Goal: Task Accomplishment & Management: Use online tool/utility

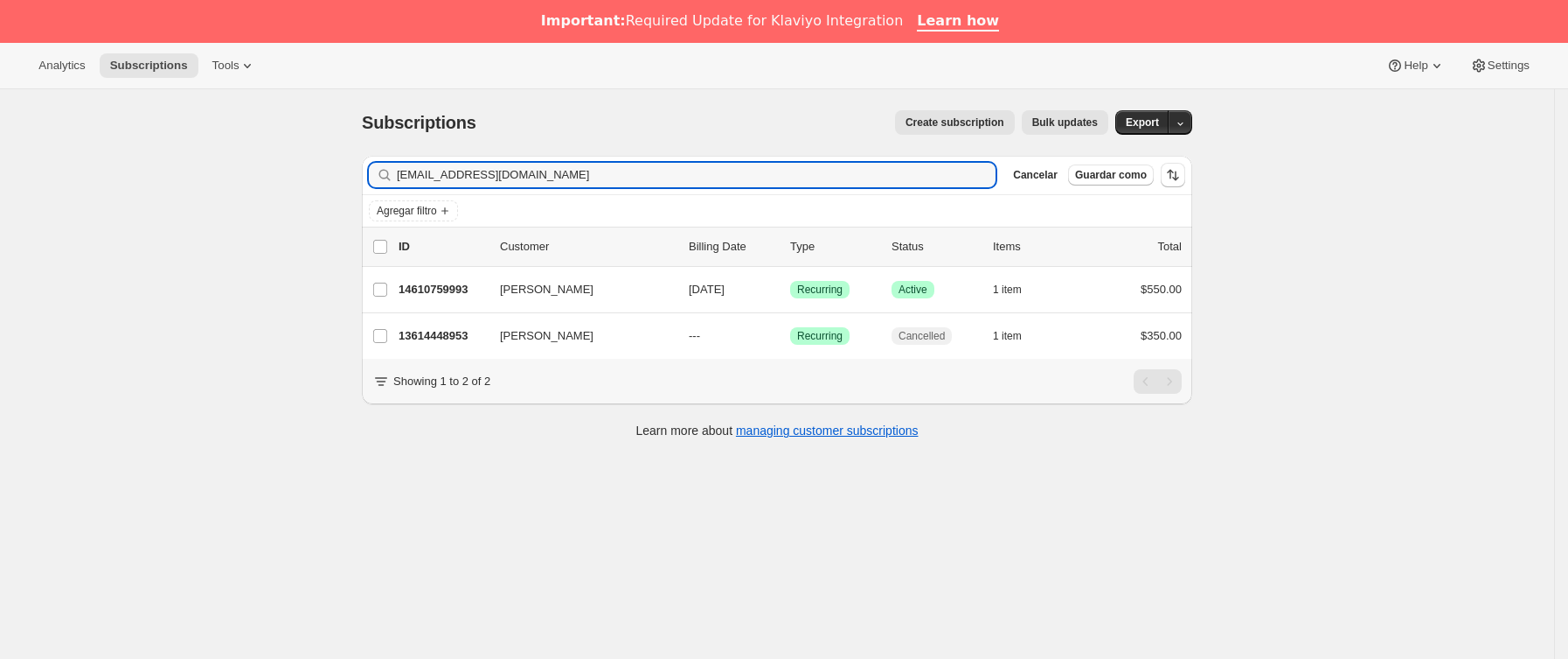
drag, startPoint x: 338, startPoint y: 195, endPoint x: 77, endPoint y: 210, distance: 261.4
click at [77, 210] on div "Subscriptions. Esta página está lista Subscriptions Create subscription Bulk up…" at bounding box center [777, 419] width 1554 height 659
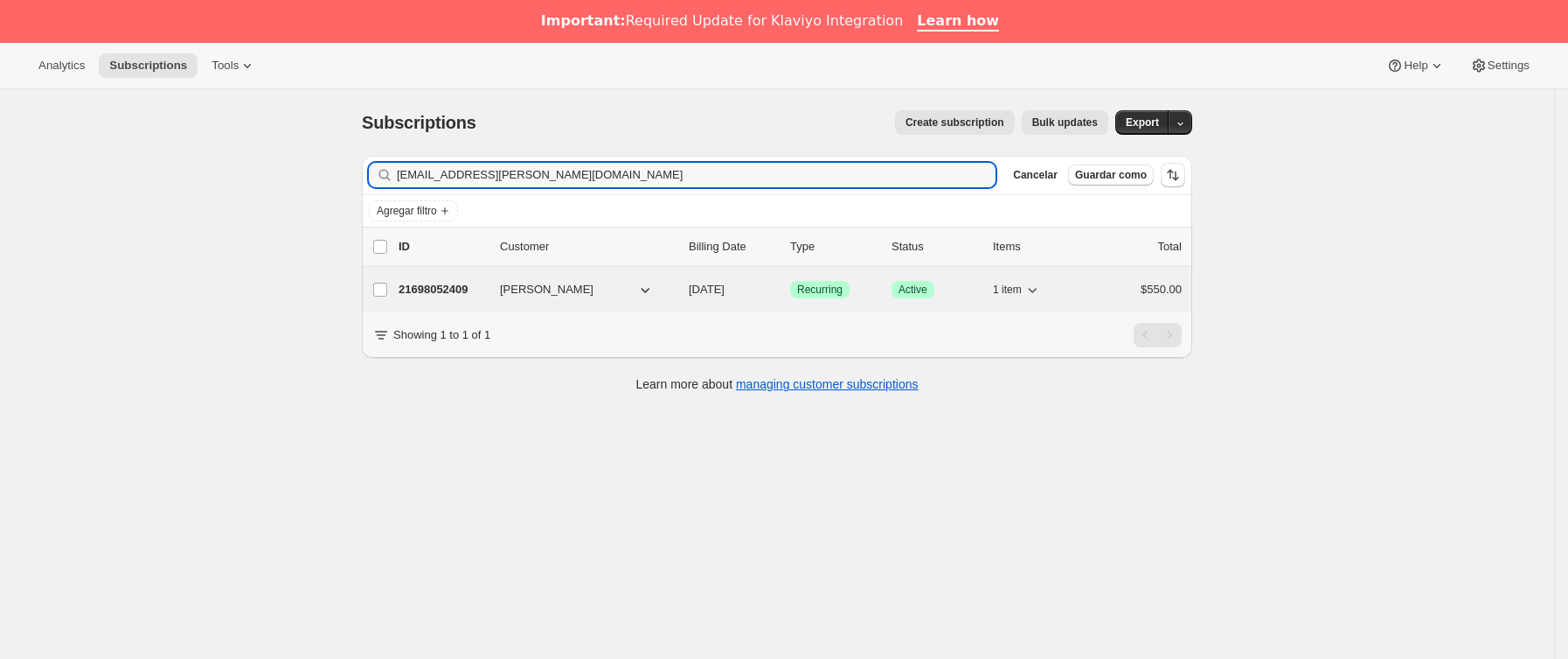
type input "[EMAIL_ADDRESS][PERSON_NAME][DOMAIN_NAME]"
click at [486, 289] on p "21698052409" at bounding box center [442, 289] width 88 height 17
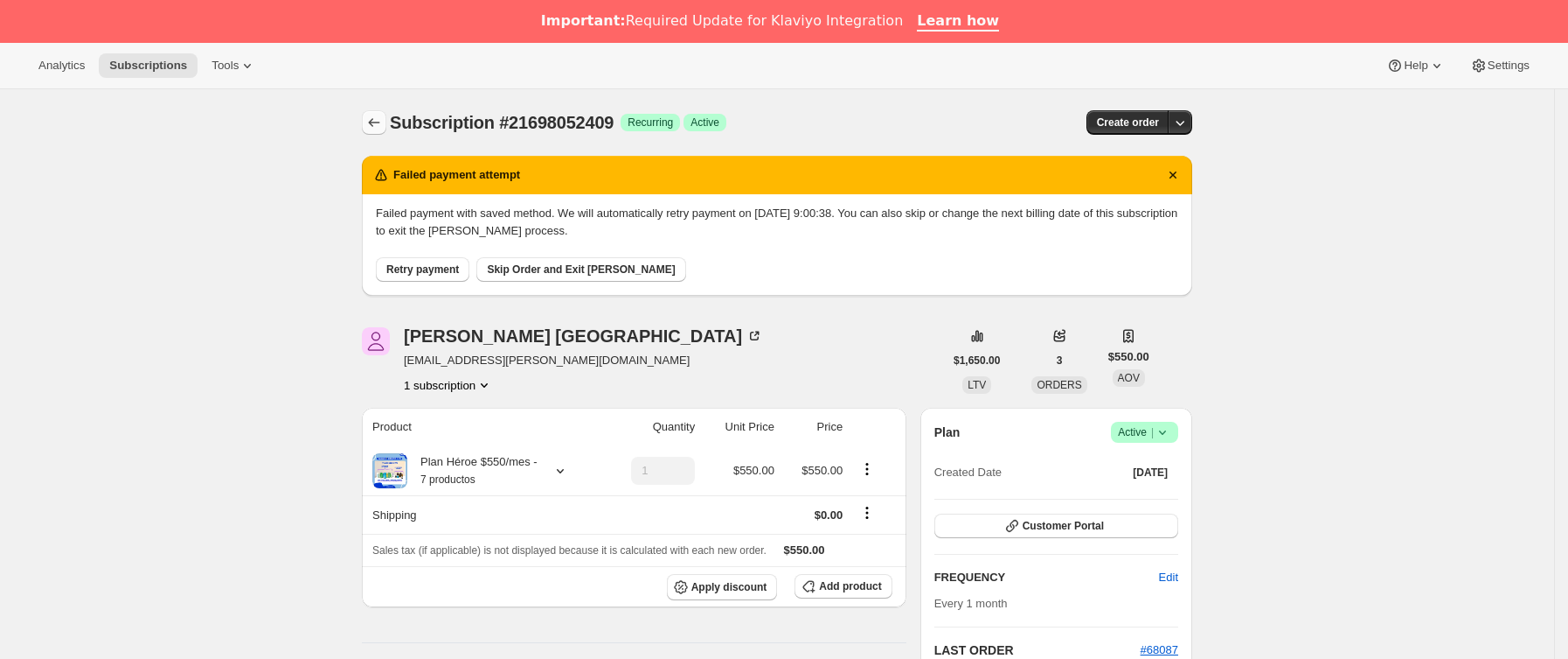
click at [383, 125] on icon "Subscriptions" at bounding box center [374, 122] width 17 height 17
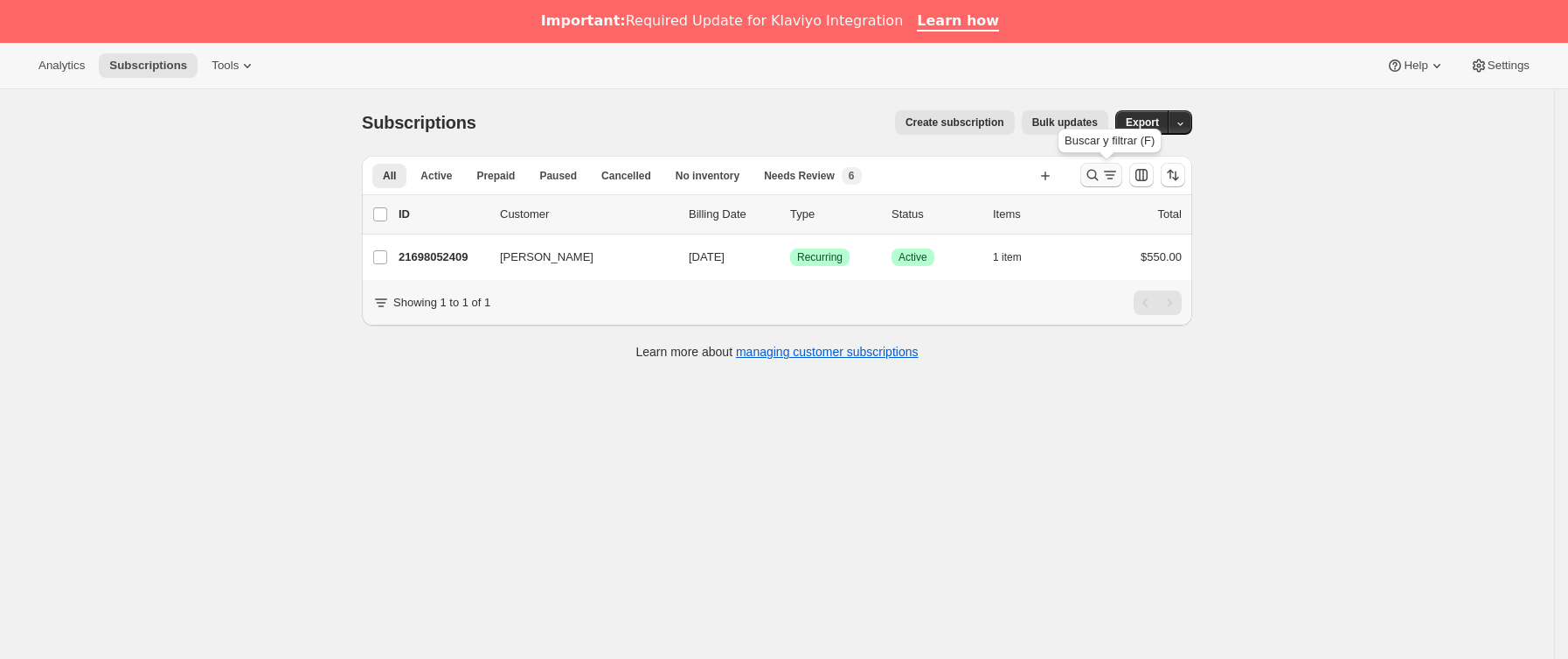
click at [1119, 179] on icon "Buscar y filtrar resultados" at bounding box center [1110, 174] width 17 height 17
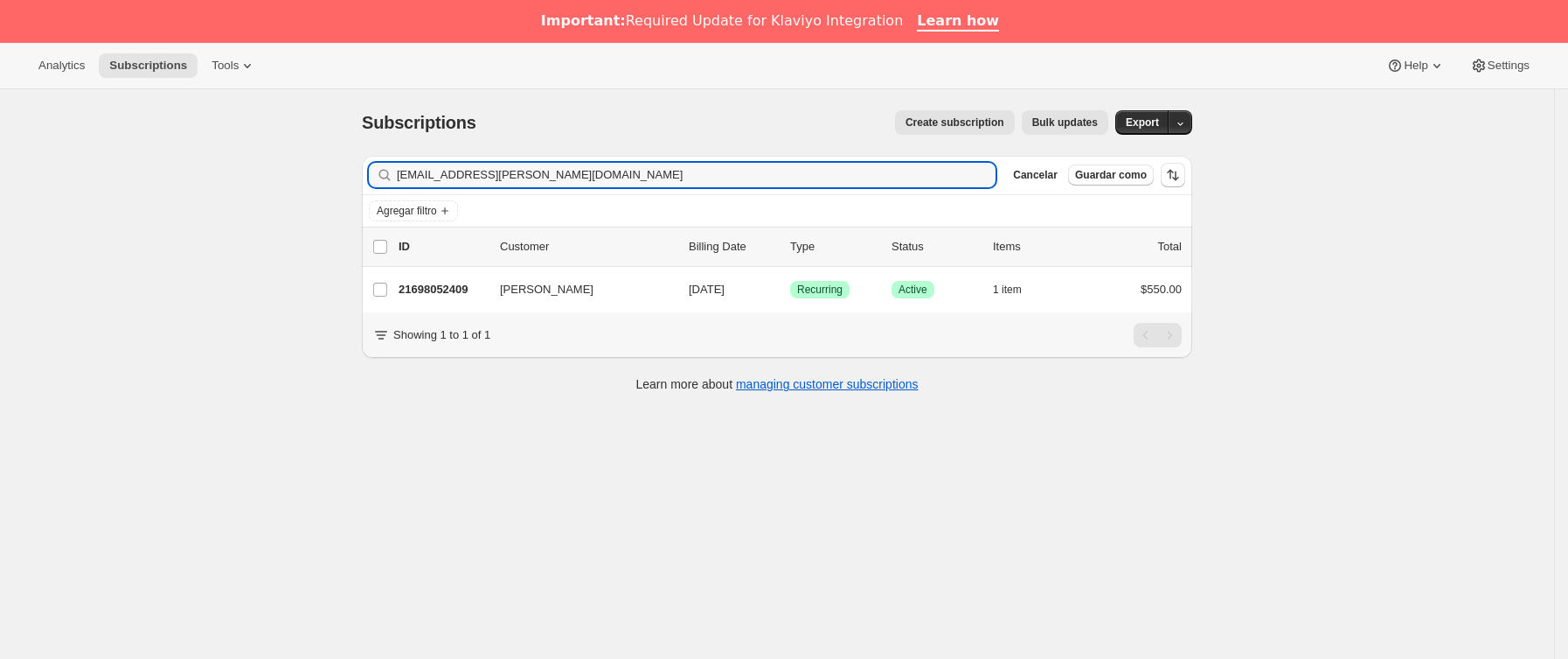
drag, startPoint x: 635, startPoint y: 172, endPoint x: 212, endPoint y: 183, distance: 423.1
click at [212, 183] on div "Subscriptions. Esta página está lista Subscriptions Create subscription Bulk up…" at bounding box center [777, 419] width 1554 height 659
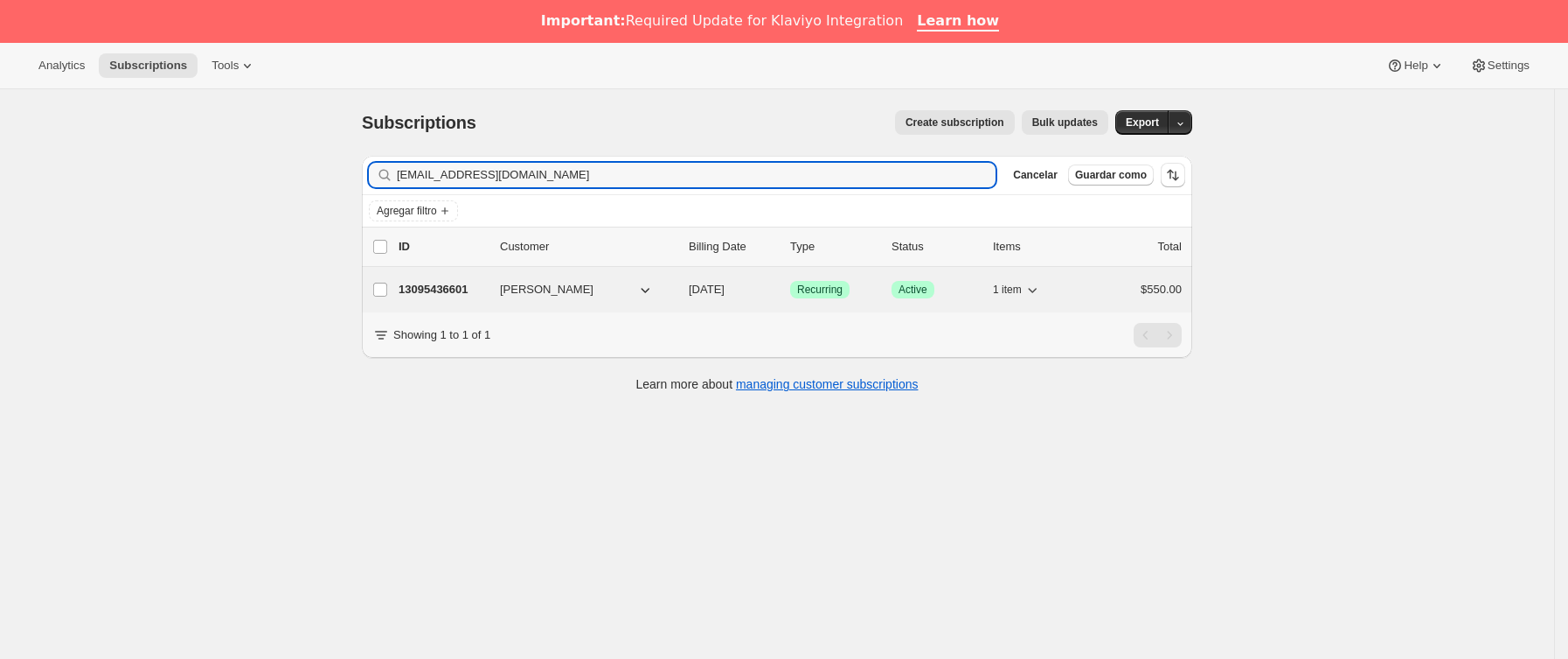
type input "[EMAIL_ADDRESS][DOMAIN_NAME]"
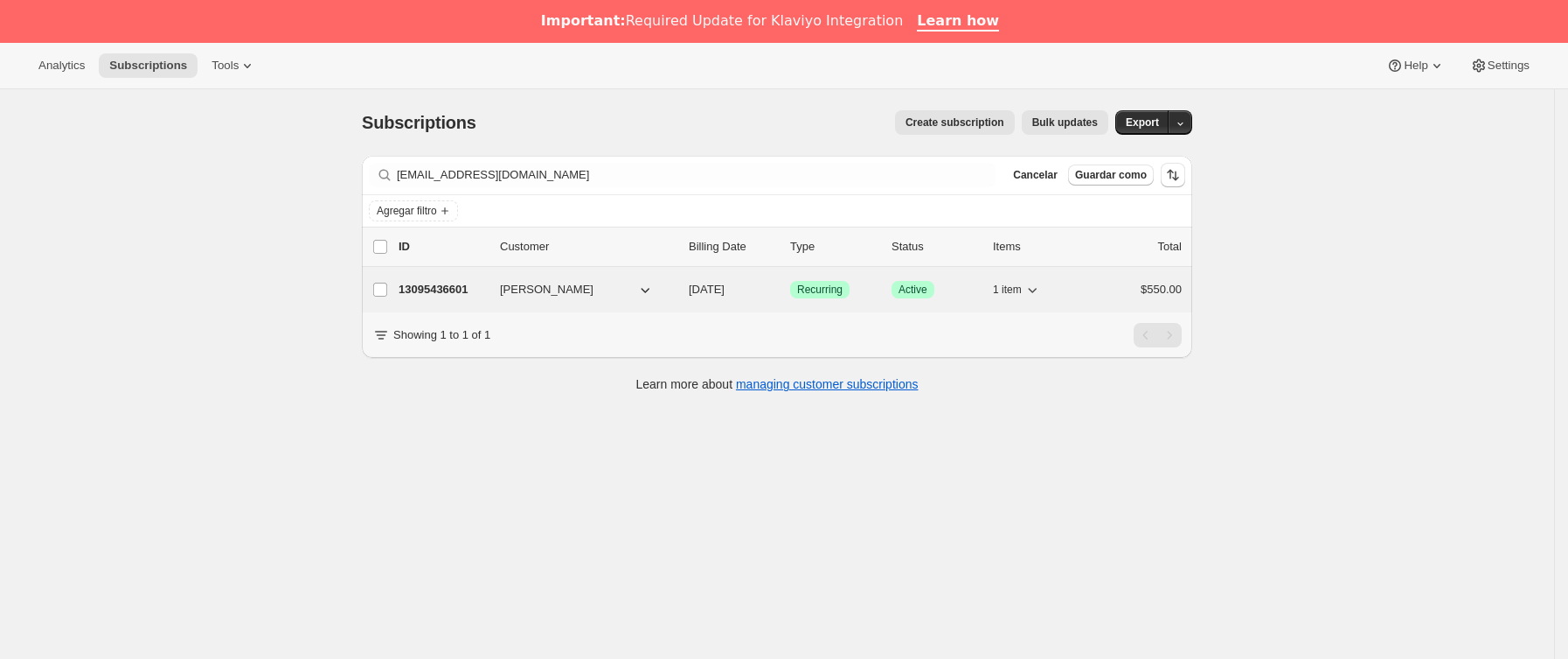
click at [467, 289] on p "13095436601" at bounding box center [442, 289] width 88 height 17
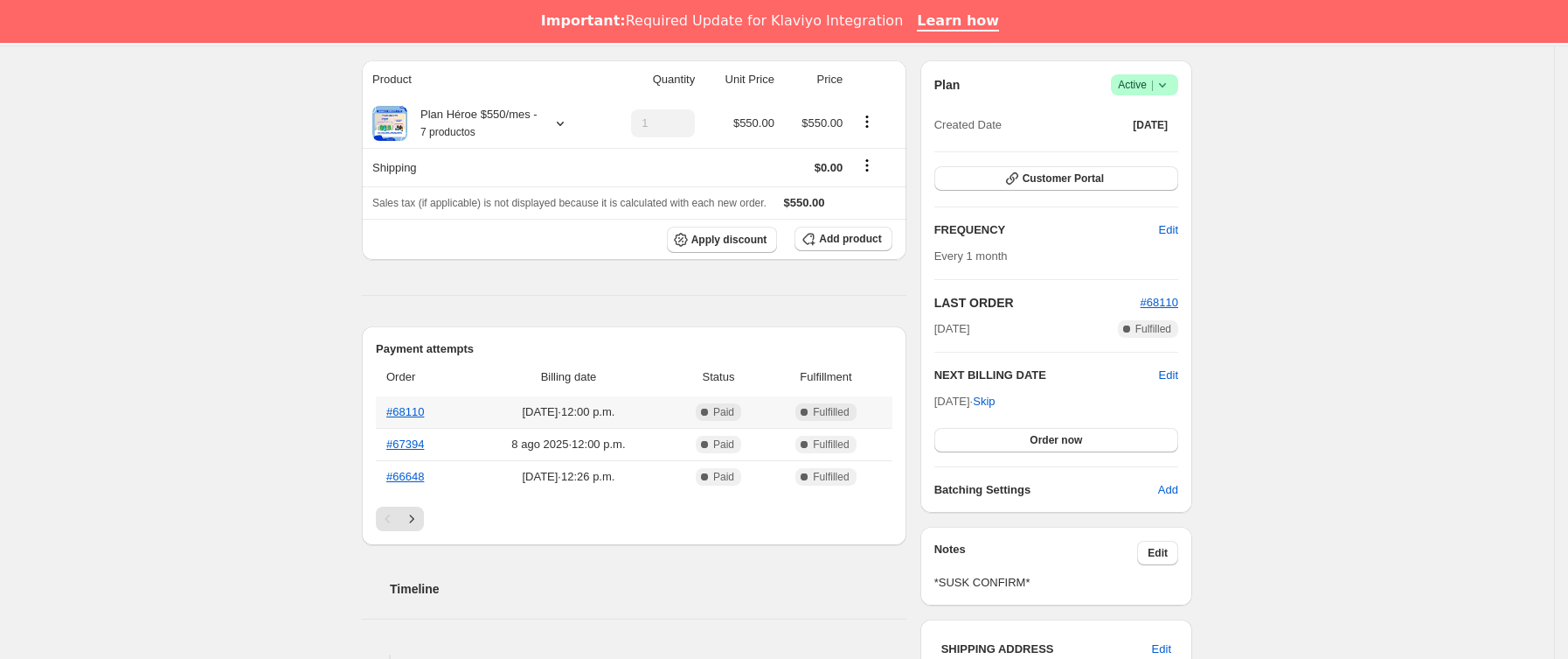
scroll to position [263, 0]
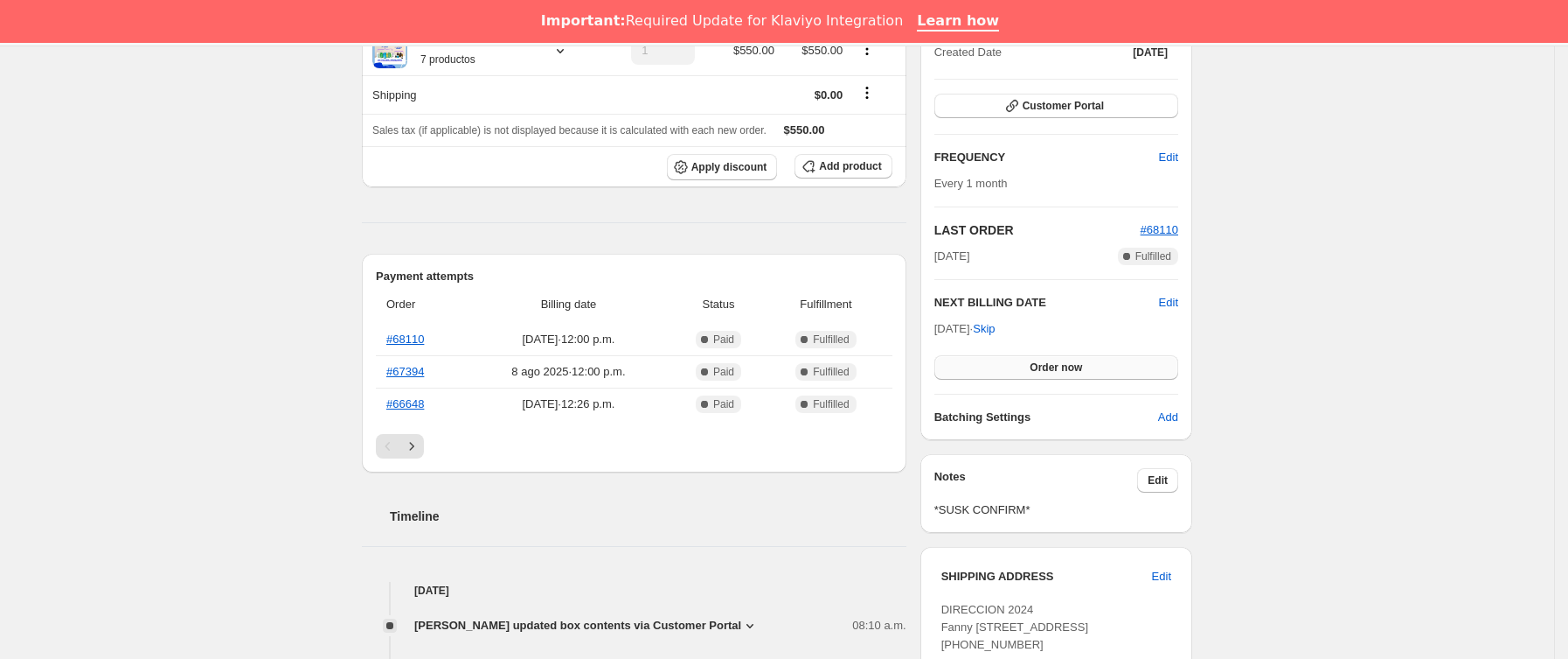
click at [1028, 367] on button "Order now" at bounding box center [1056, 367] width 244 height 24
click at [1028, 367] on span "Click to confirm" at bounding box center [1056, 367] width 79 height 14
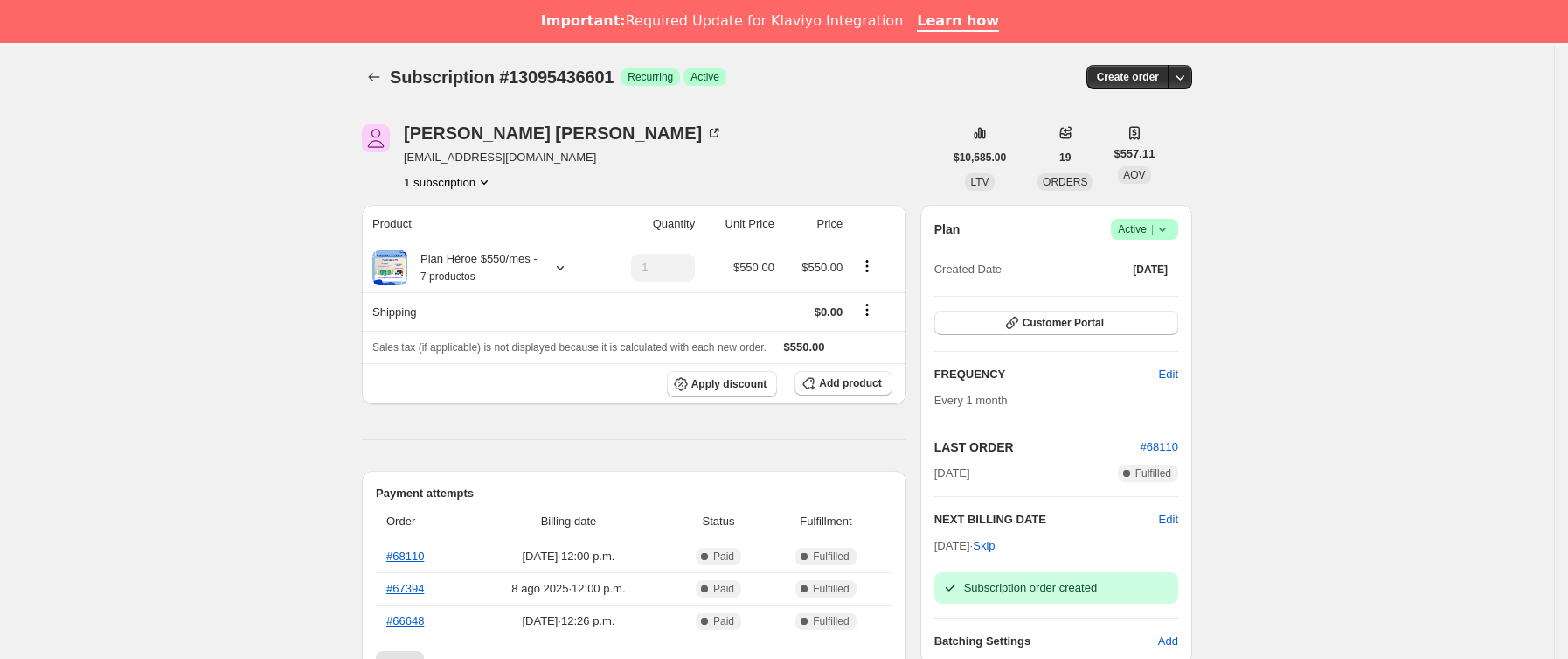
scroll to position [0, 0]
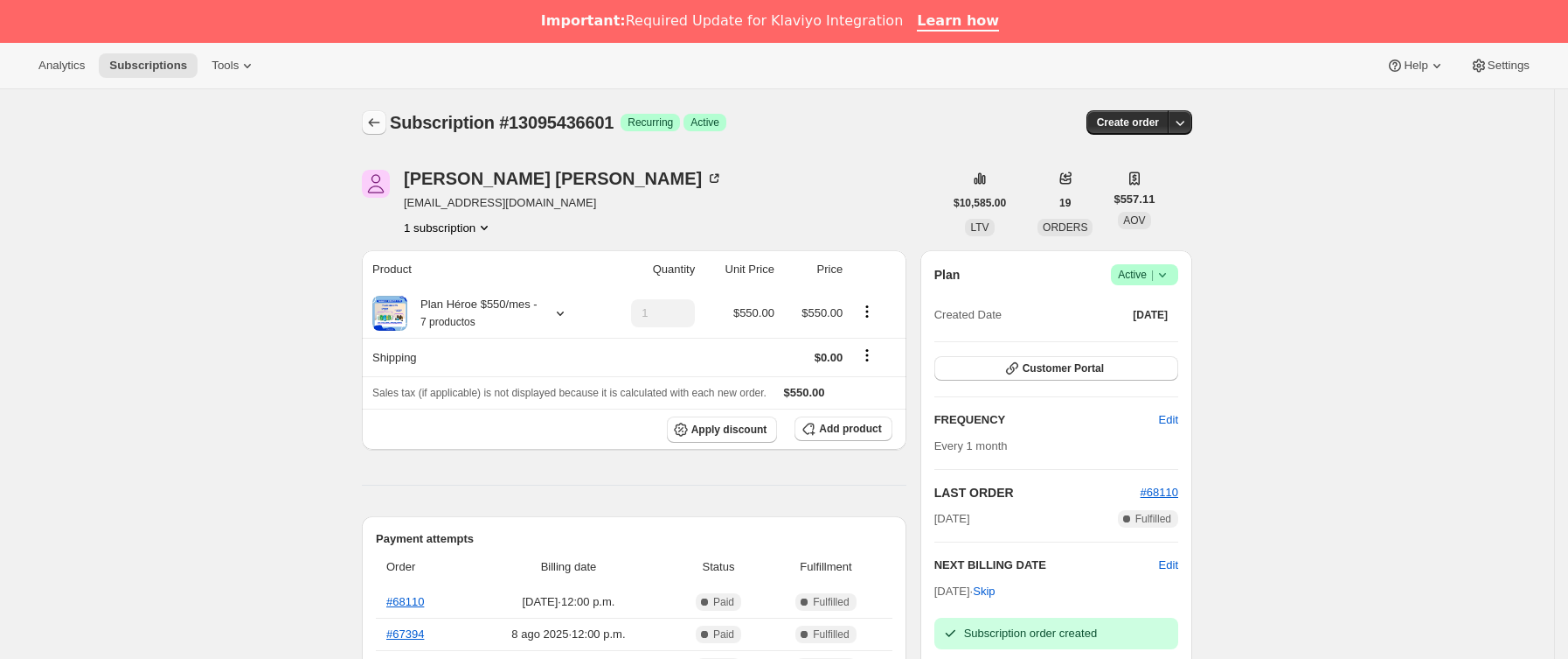
click at [373, 118] on icon "Subscriptions" at bounding box center [374, 122] width 17 height 17
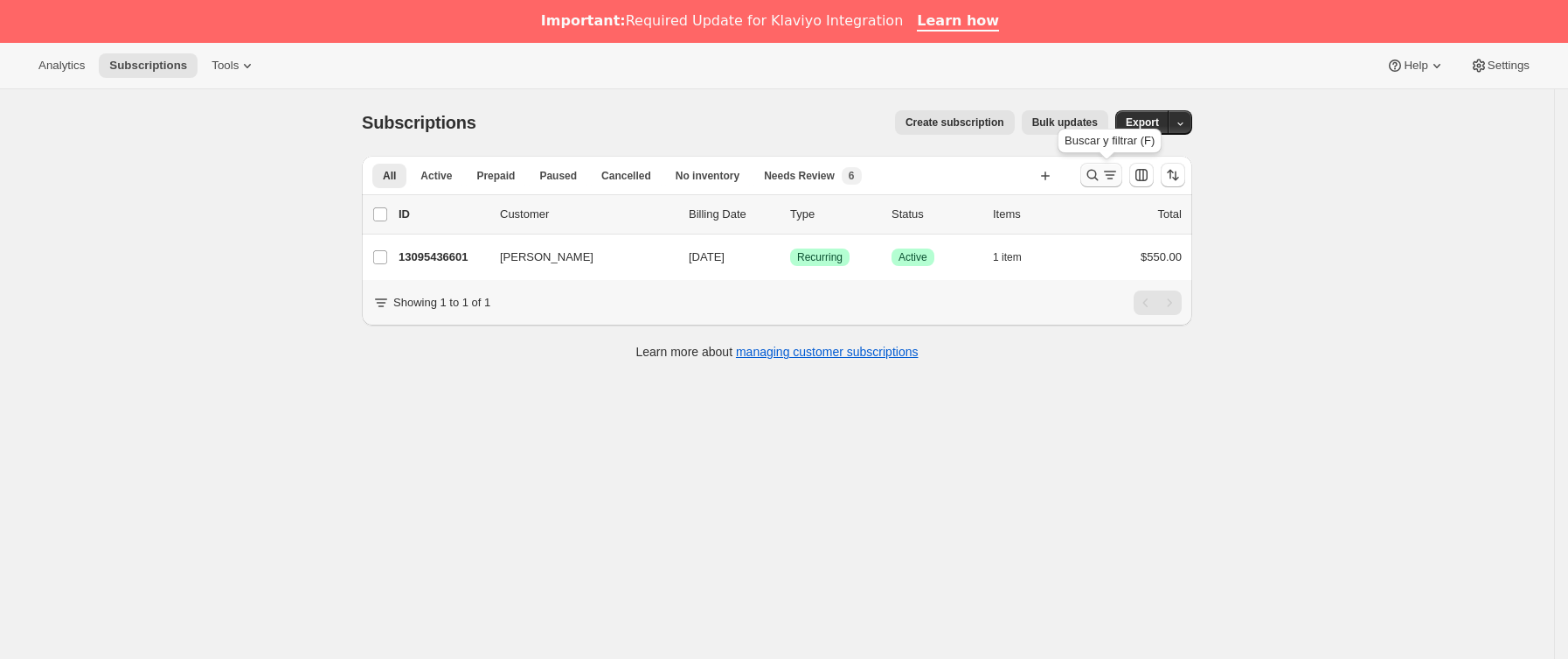
click at [1107, 163] on button "Buscar y filtrar resultados" at bounding box center [1102, 174] width 42 height 24
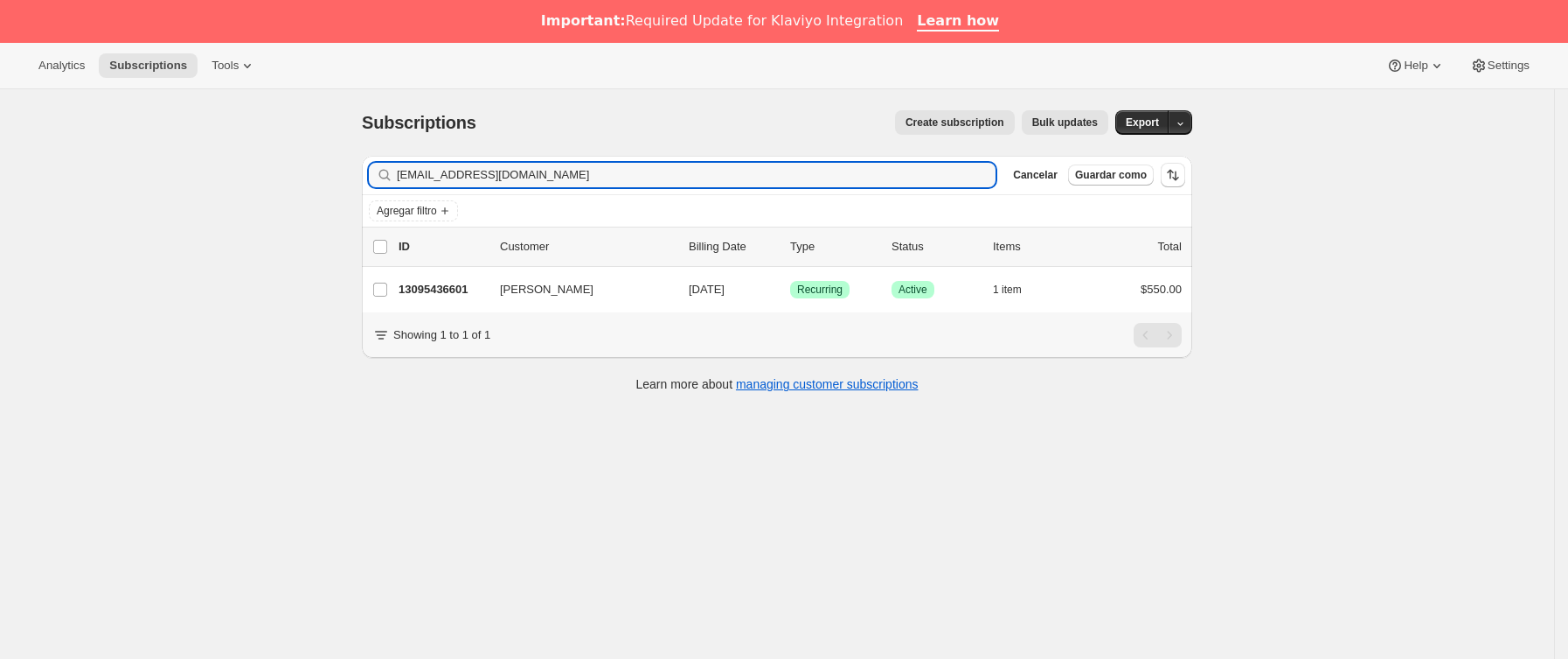
drag, startPoint x: 541, startPoint y: 172, endPoint x: 252, endPoint y: 194, distance: 289.8
click at [254, 194] on div "Subscriptions. Esta página está lista Subscriptions Create subscription Bulk up…" at bounding box center [777, 419] width 1554 height 659
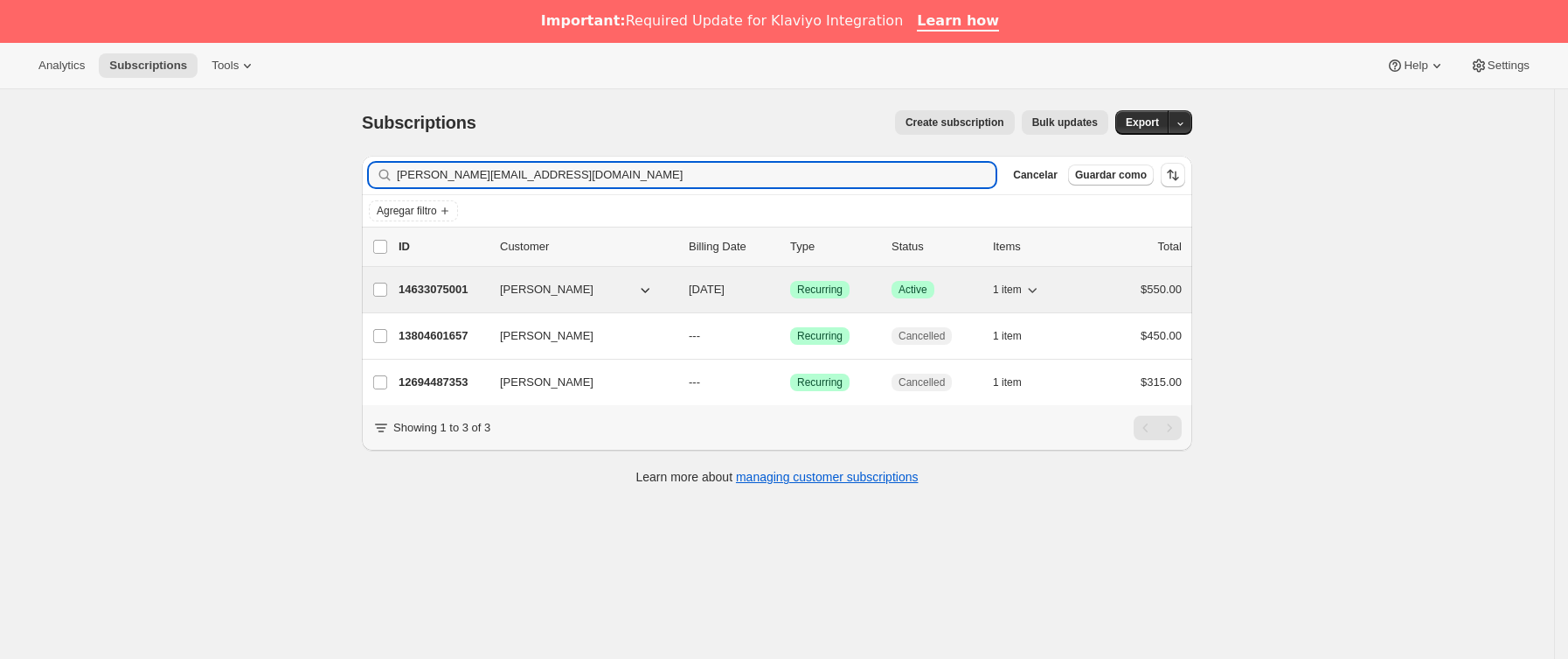
type input "[PERSON_NAME][EMAIL_ADDRESS][DOMAIN_NAME]"
click at [465, 289] on p "14633075001" at bounding box center [442, 289] width 88 height 17
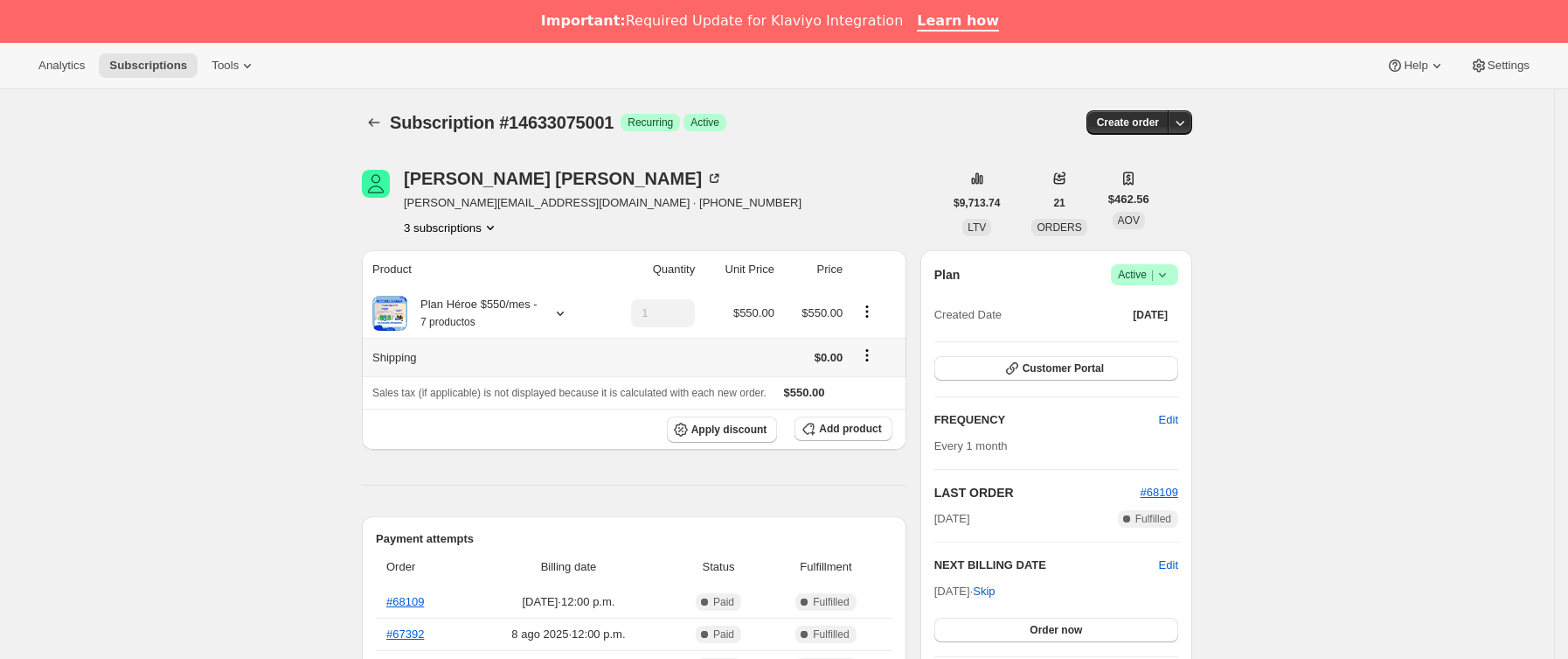
scroll to position [263, 0]
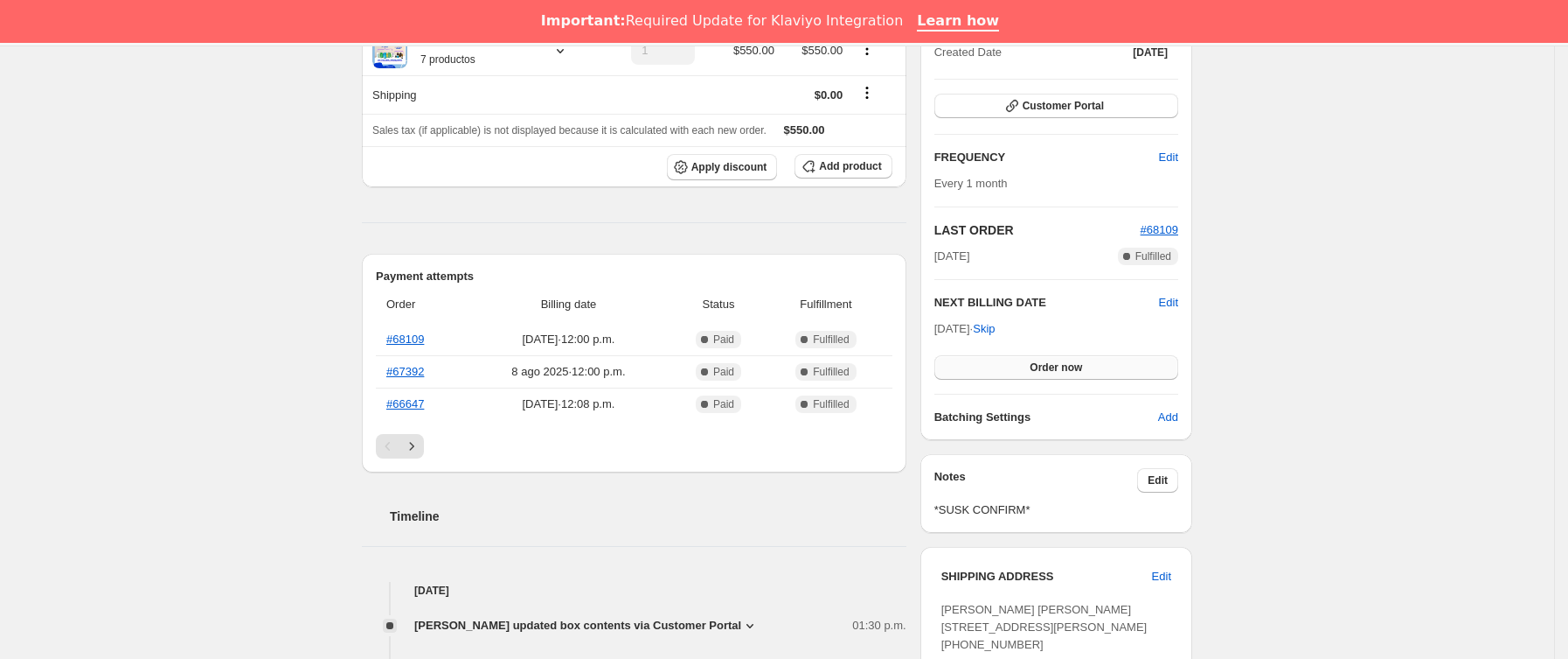
click at [1057, 370] on span "Order now" at bounding box center [1056, 367] width 52 height 14
click at [1057, 370] on span "Click to confirm" at bounding box center [1056, 367] width 79 height 14
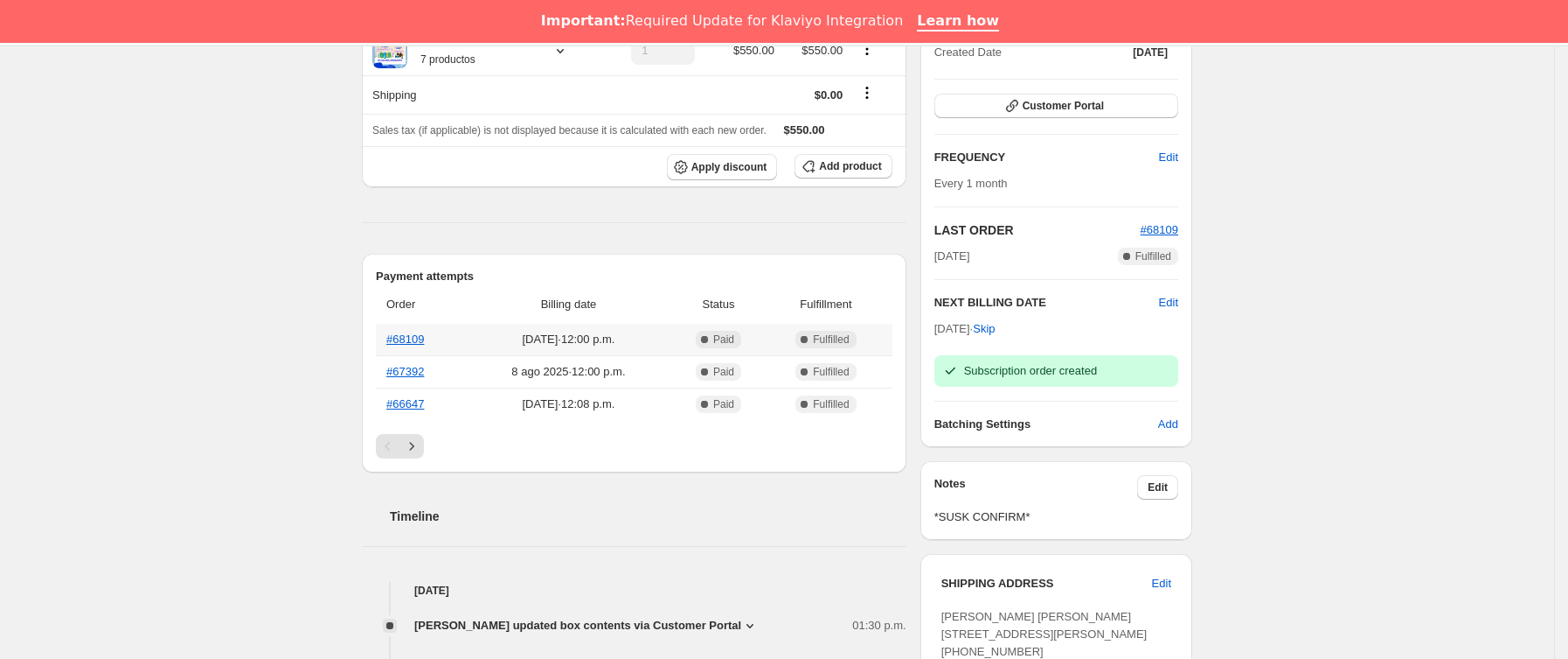
scroll to position [0, 0]
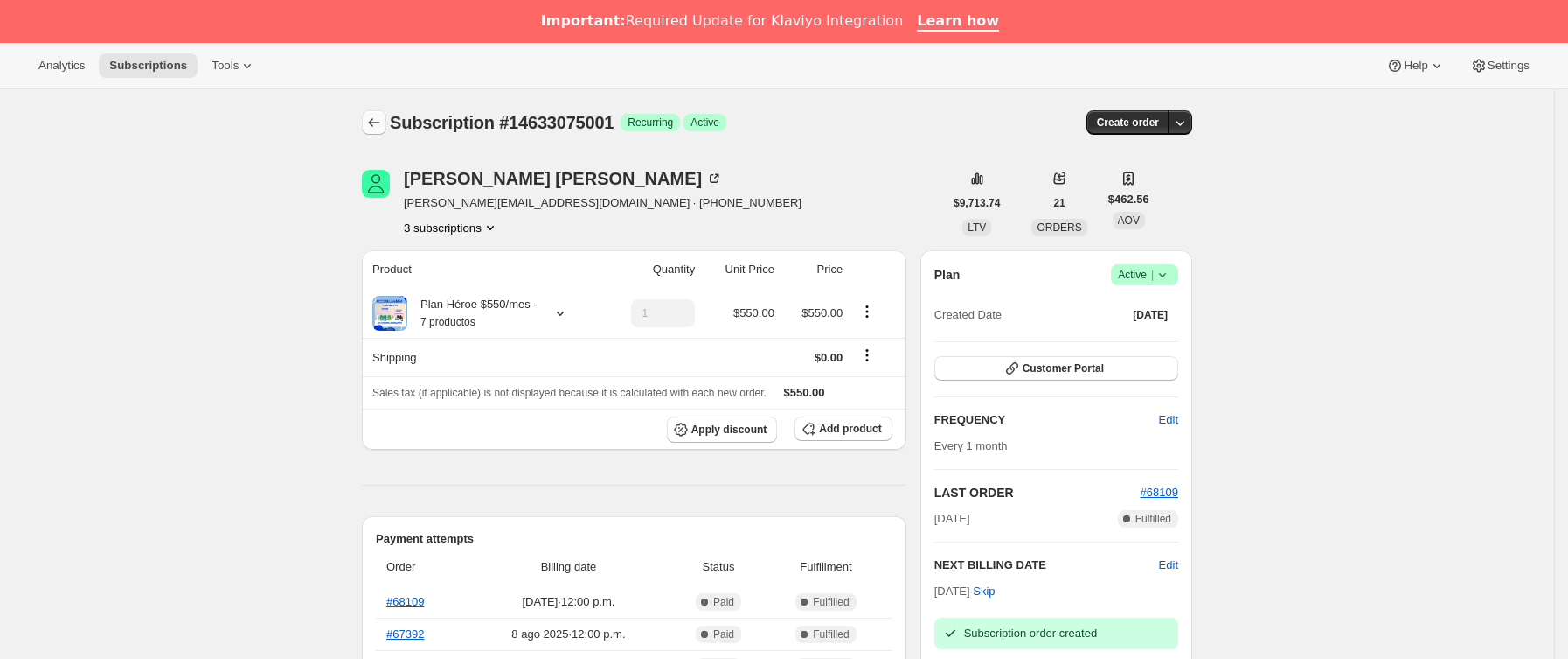
click at [381, 119] on icon "Subscriptions" at bounding box center [374, 122] width 17 height 17
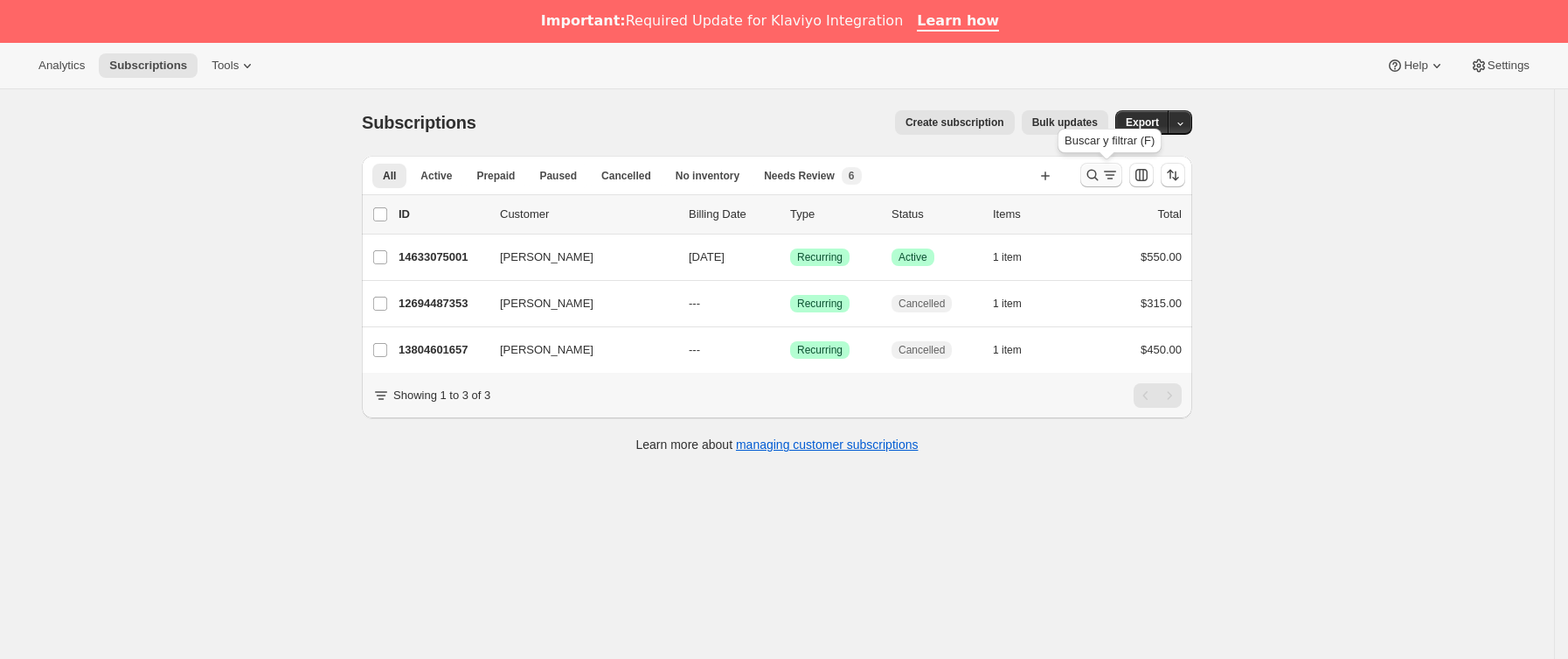
click at [1122, 180] on button "Buscar y filtrar resultados" at bounding box center [1102, 174] width 42 height 24
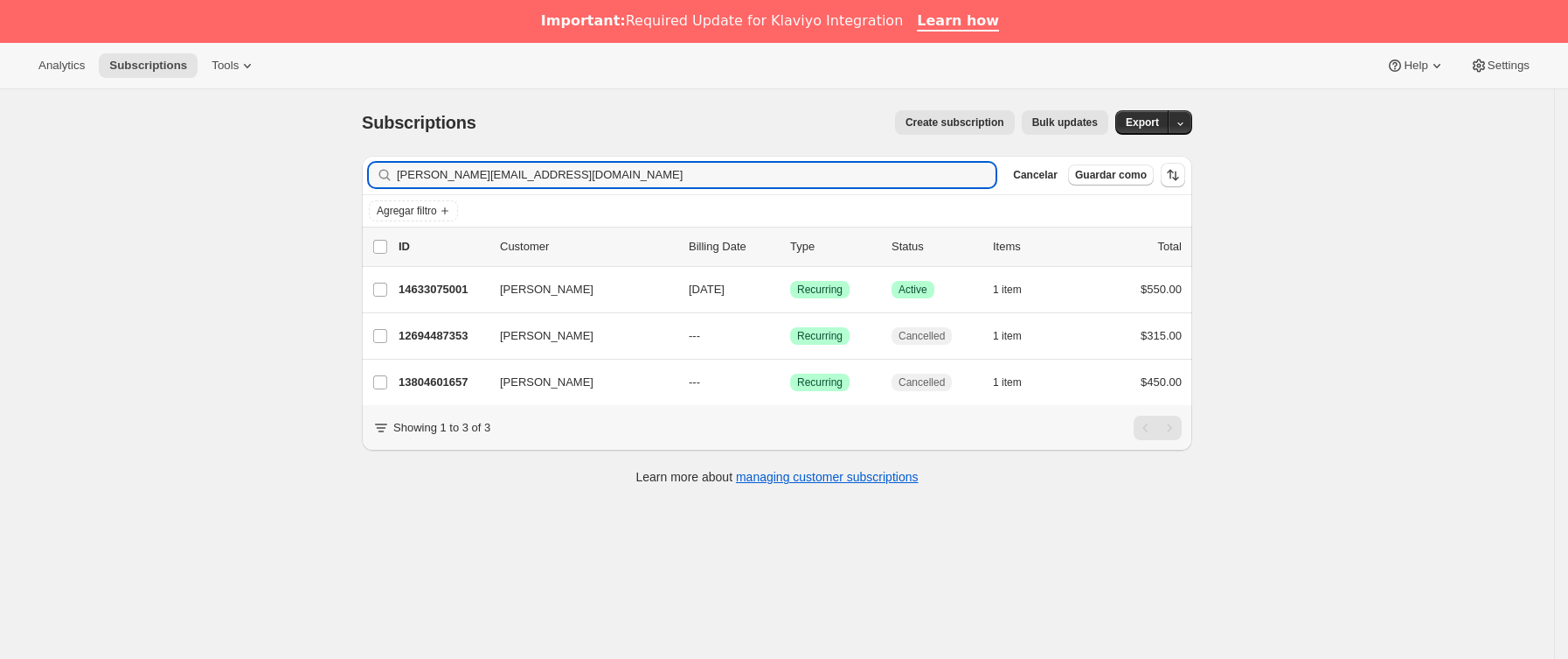
drag, startPoint x: 638, startPoint y: 173, endPoint x: 116, endPoint y: 220, distance: 524.1
click at [116, 220] on div "Subscriptions. Esta página está lista Subscriptions Create subscription Bulk up…" at bounding box center [777, 419] width 1554 height 659
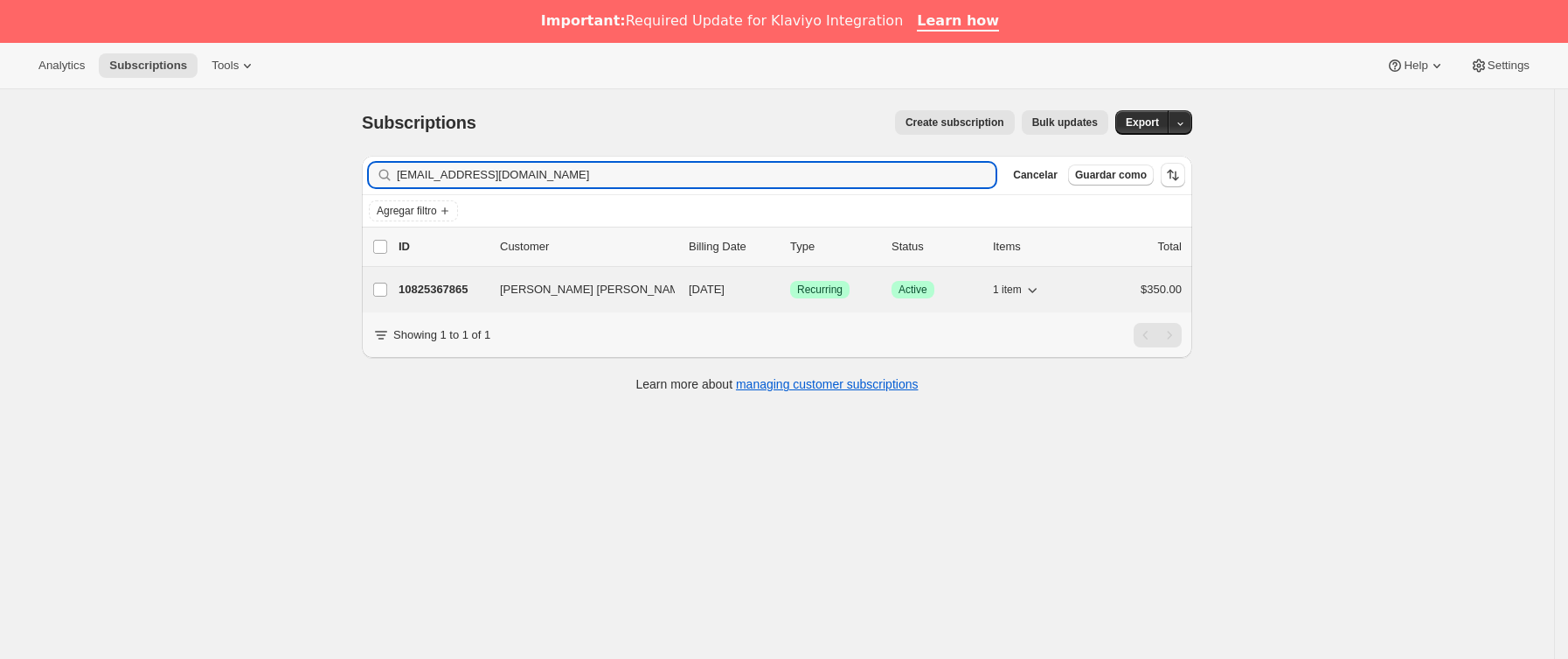
type input "[EMAIL_ADDRESS][DOMAIN_NAME]"
click at [485, 295] on p "10825367865" at bounding box center [442, 289] width 88 height 17
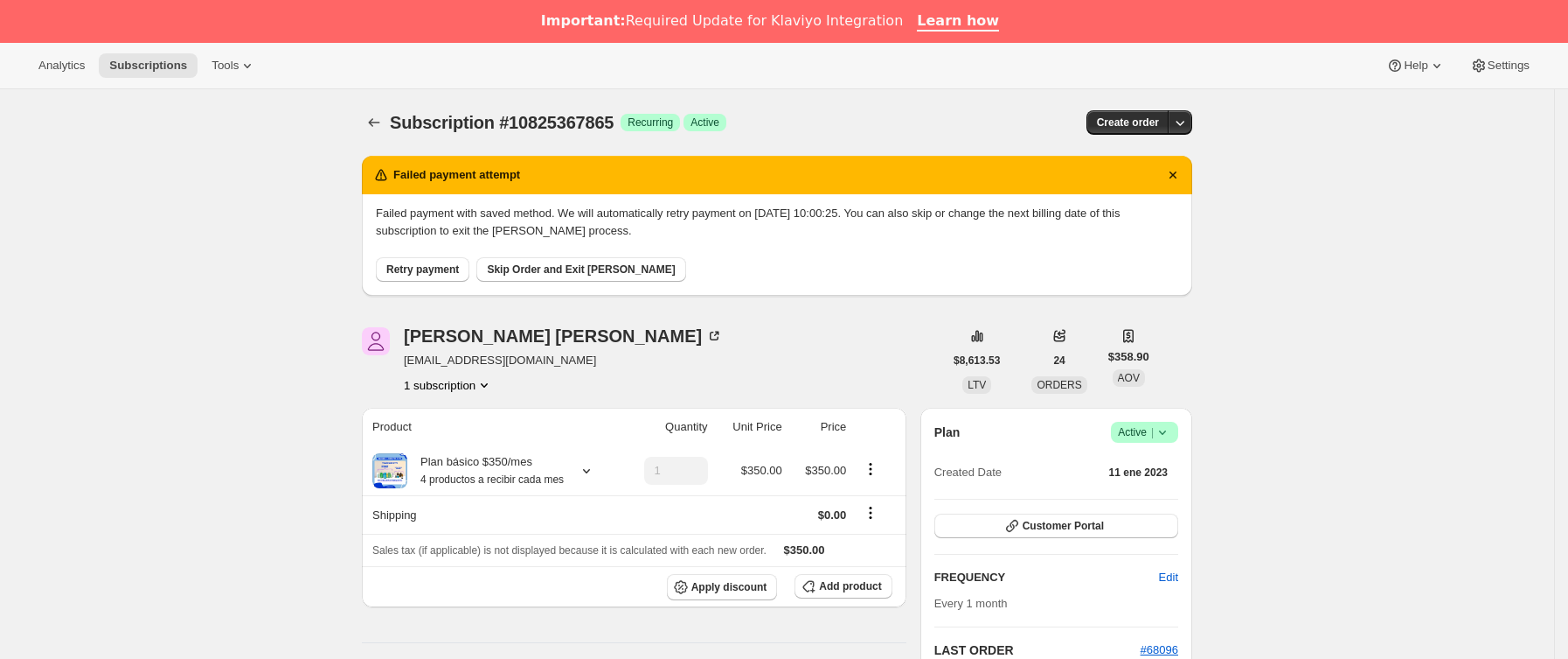
click at [383, 136] on div "Subscription #10825367865. Esta página está lista Subscription #10825367865 Log…" at bounding box center [777, 123] width 830 height 67
click at [381, 108] on div "Subscription #10825367865. Esta página está lista Subscription #10825367865 Log…" at bounding box center [777, 123] width 830 height 67
click at [376, 129] on icon "Subscriptions" at bounding box center [374, 122] width 17 height 17
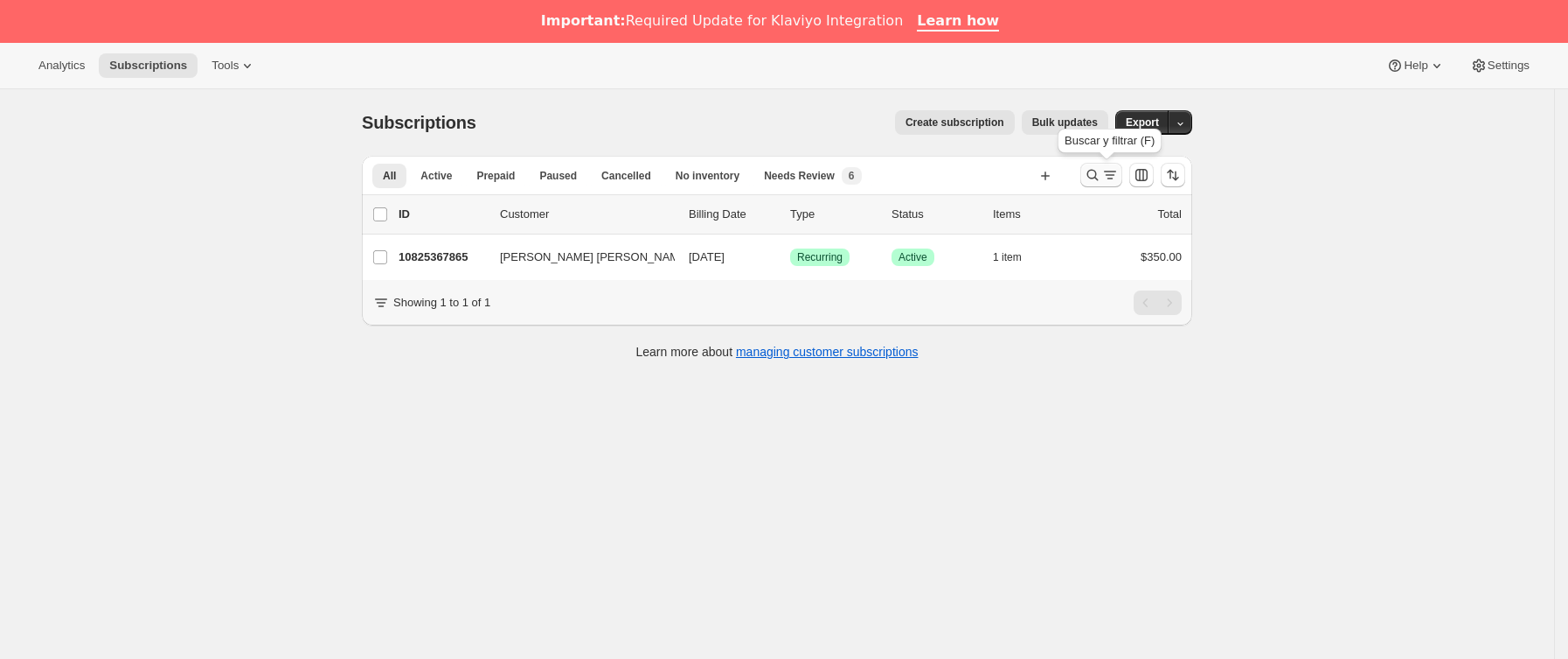
click at [1112, 174] on icon "Buscar y filtrar resultados" at bounding box center [1110, 174] width 17 height 17
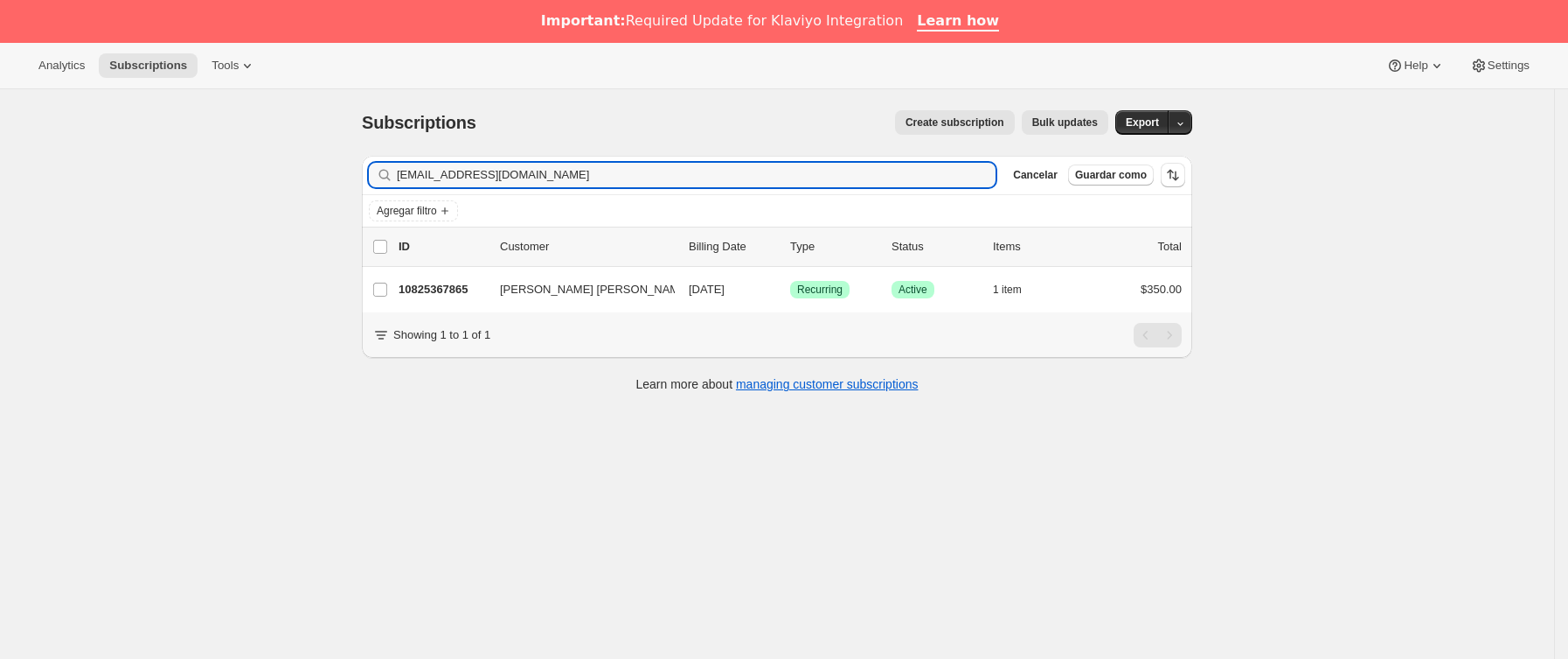
drag, startPoint x: 522, startPoint y: 174, endPoint x: 218, endPoint y: 213, distance: 306.5
click at [218, 213] on div "Subscriptions. Esta página está lista Subscriptions Create subscription Bulk up…" at bounding box center [777, 419] width 1554 height 659
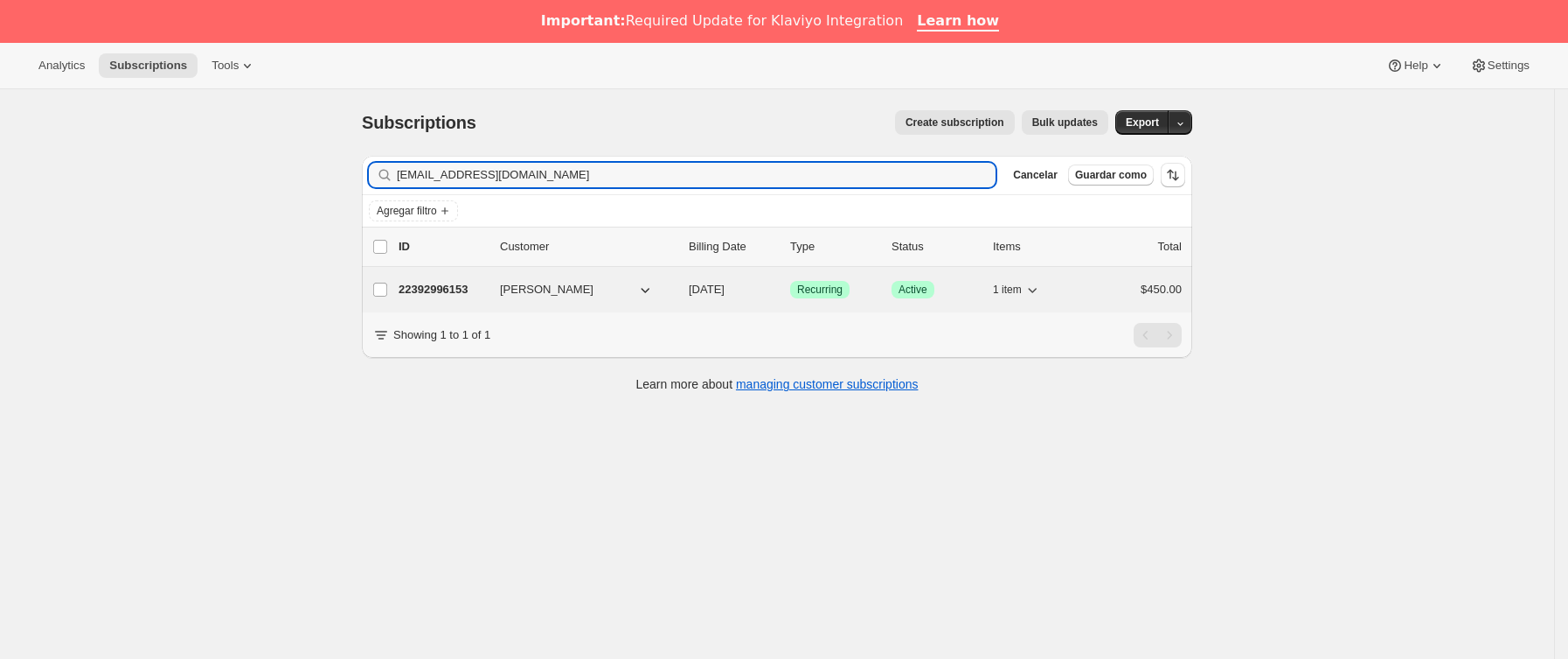
type input "[EMAIL_ADDRESS][DOMAIN_NAME]"
click at [486, 290] on p "22392996153" at bounding box center [442, 289] width 88 height 17
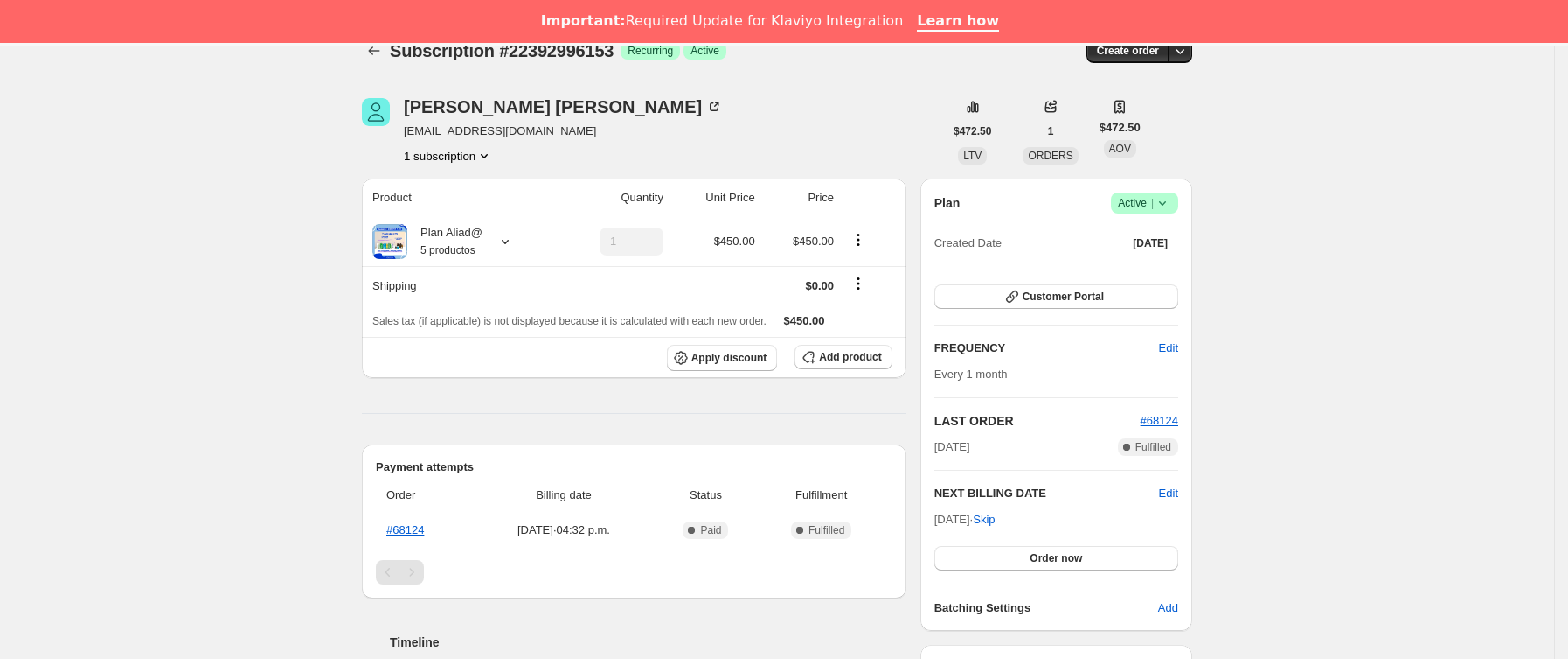
scroll to position [263, 0]
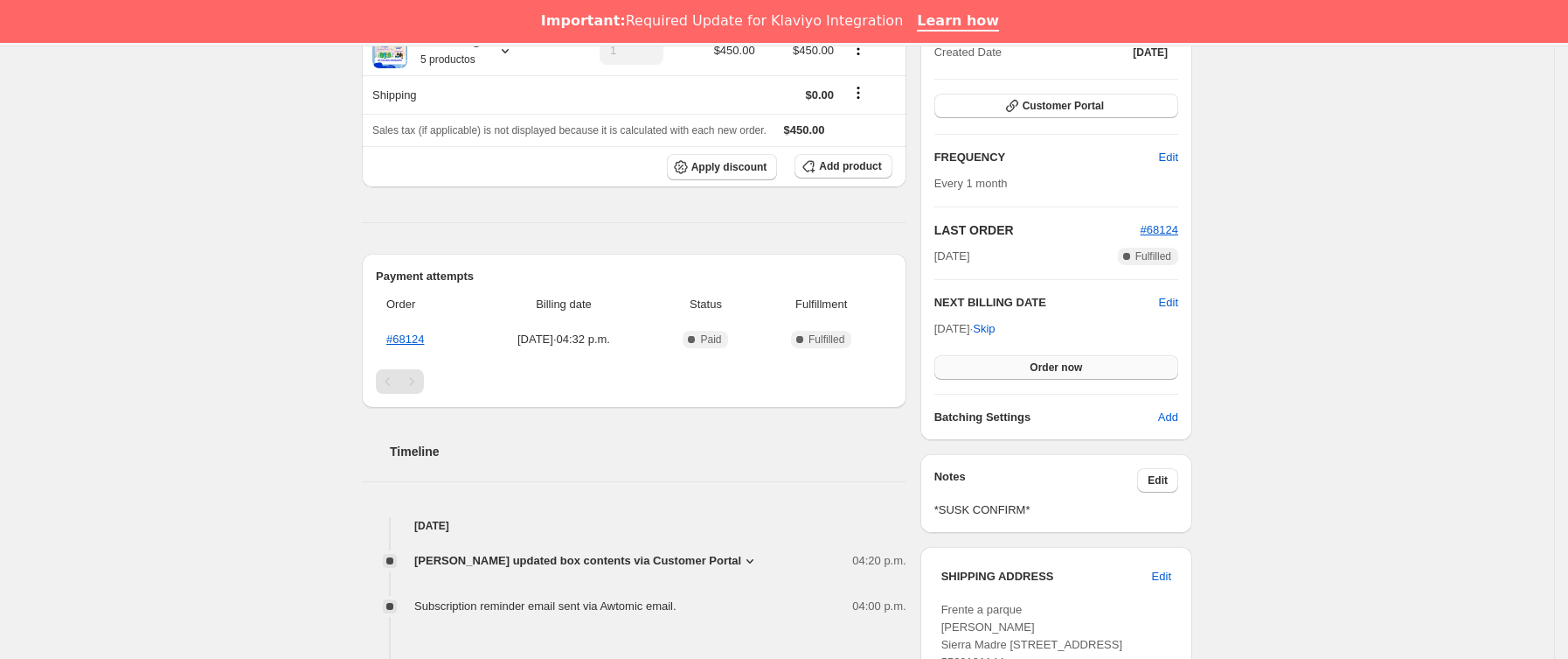
click at [1088, 365] on button "Order now" at bounding box center [1056, 367] width 244 height 24
click at [1088, 365] on span "Click to confirm" at bounding box center [1056, 367] width 79 height 14
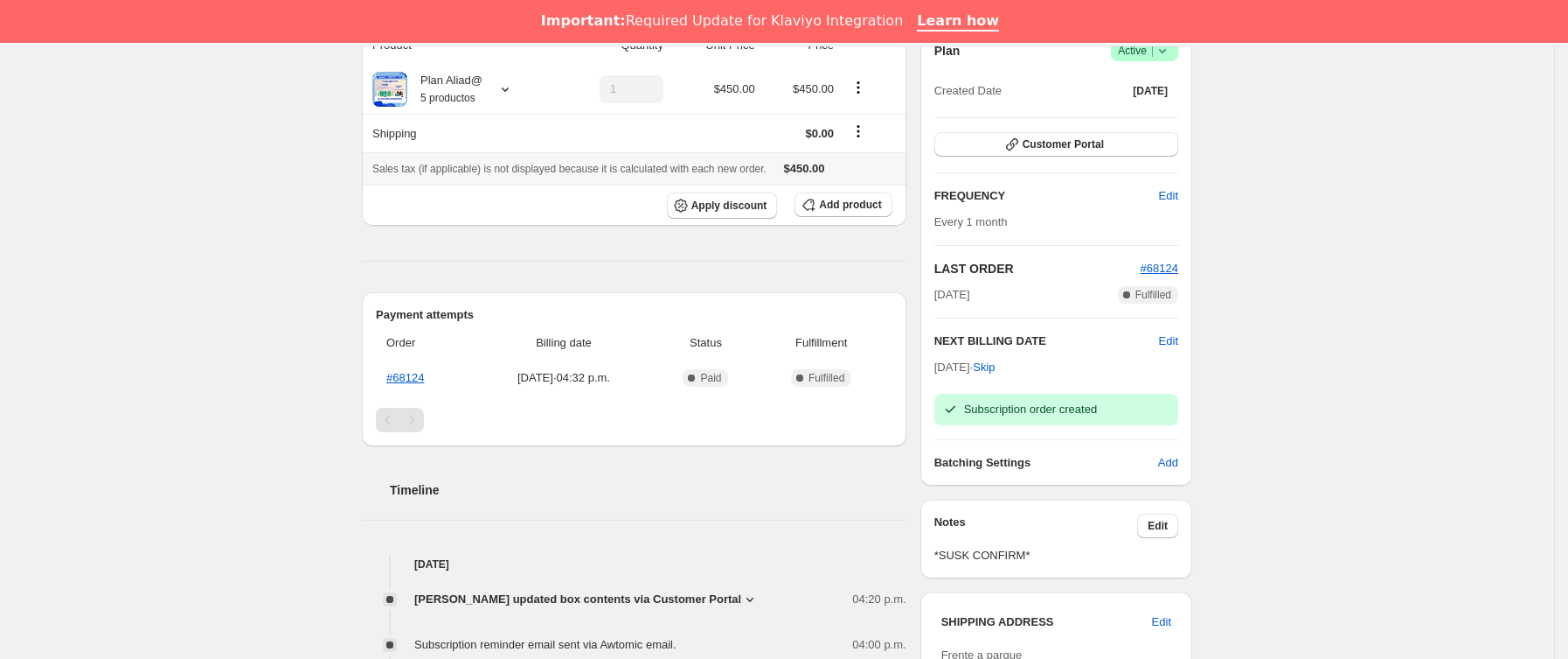
scroll to position [0, 0]
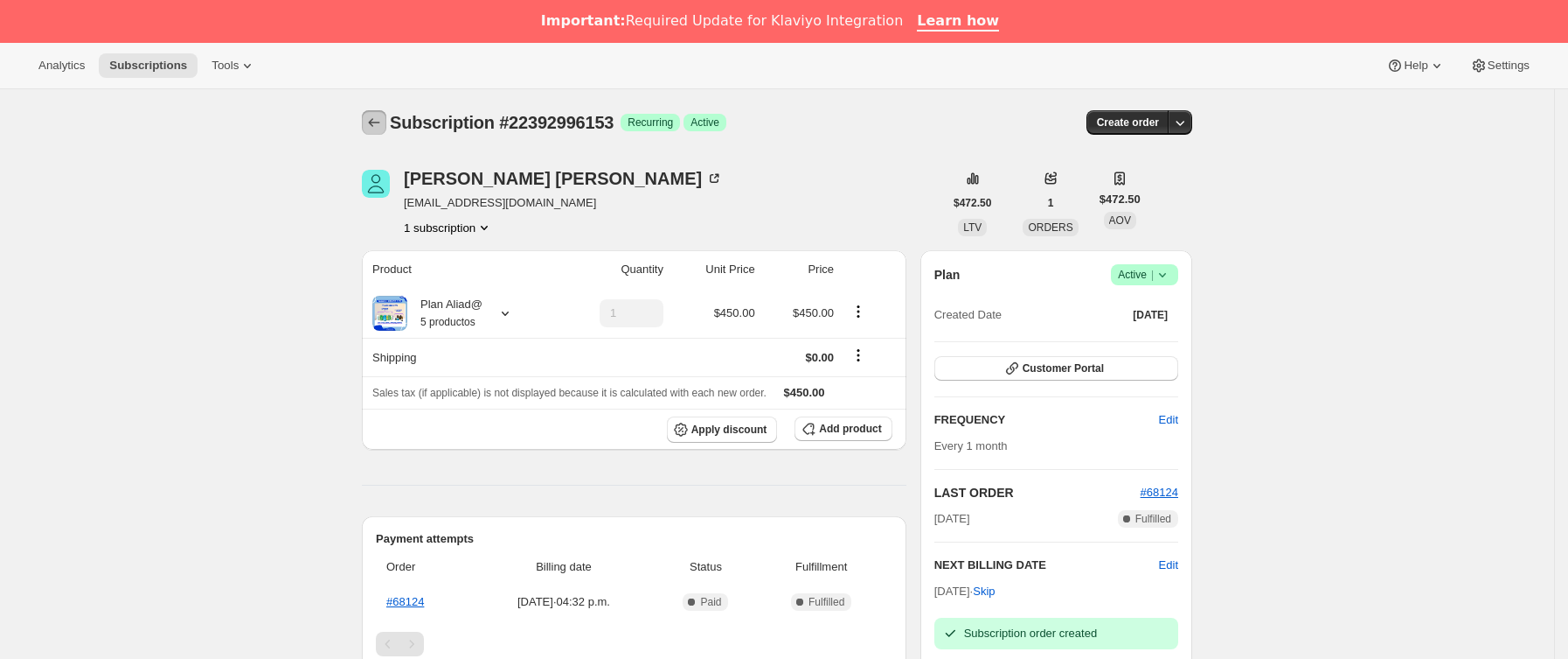
click at [374, 121] on icon "Subscriptions" at bounding box center [374, 122] width 17 height 17
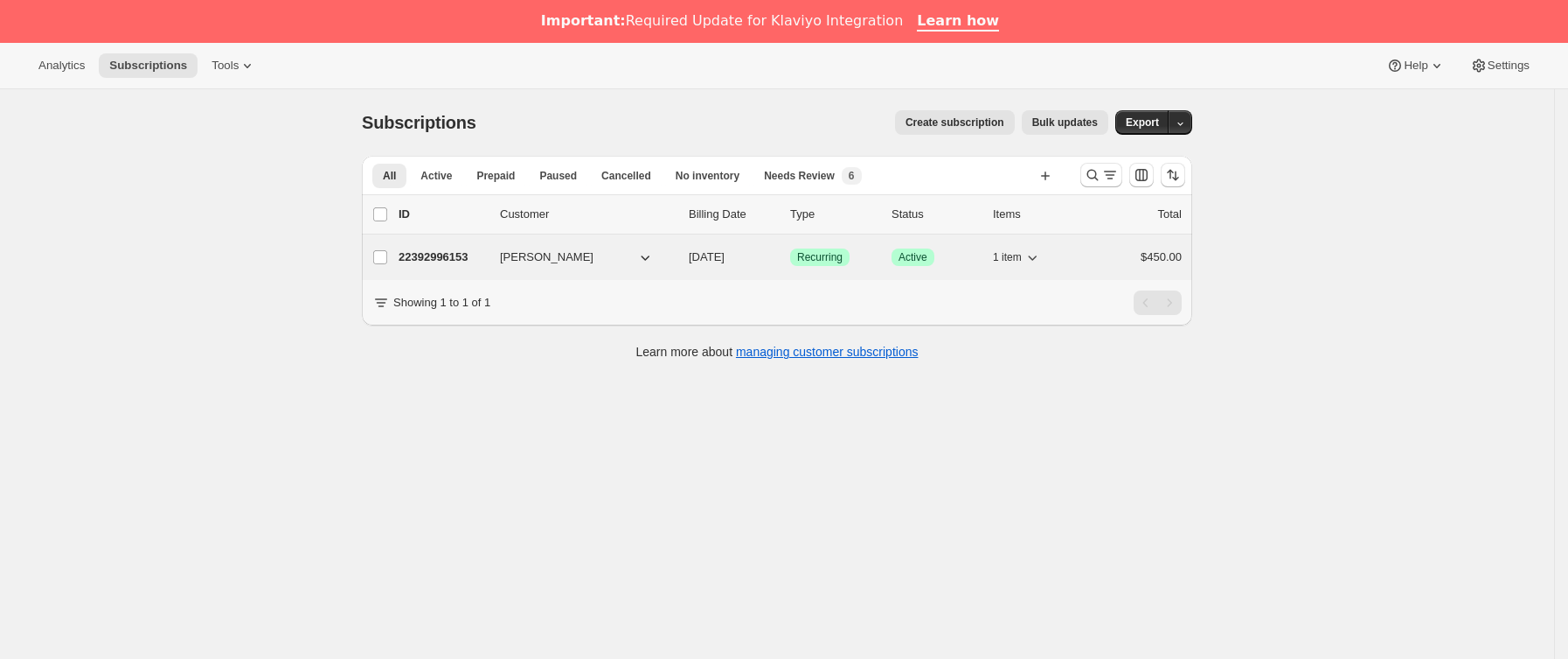
click at [486, 252] on p "22392996153" at bounding box center [442, 256] width 88 height 17
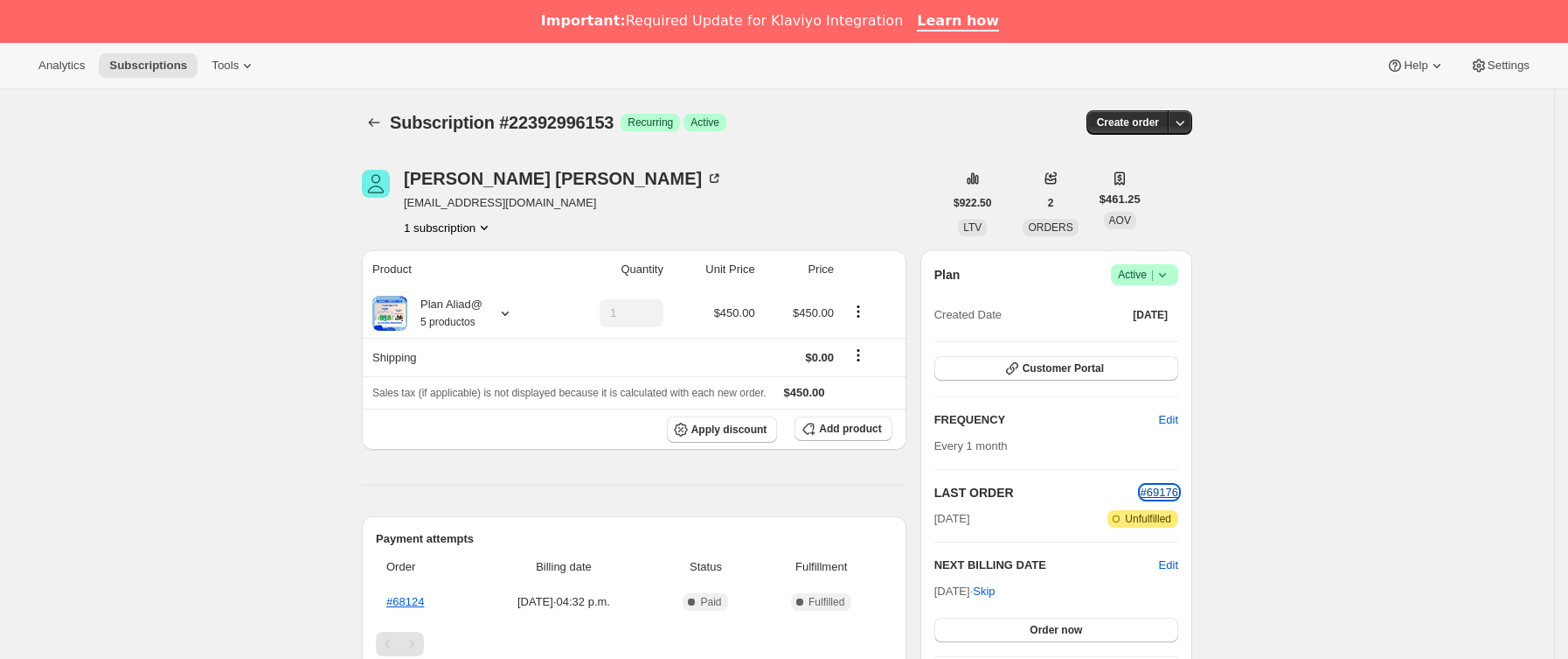
click at [1170, 489] on span "#69176" at bounding box center [1159, 492] width 38 height 14
click at [374, 134] on button "Subscriptions" at bounding box center [374, 122] width 24 height 24
